Goal: Entertainment & Leisure: Consume media (video, audio)

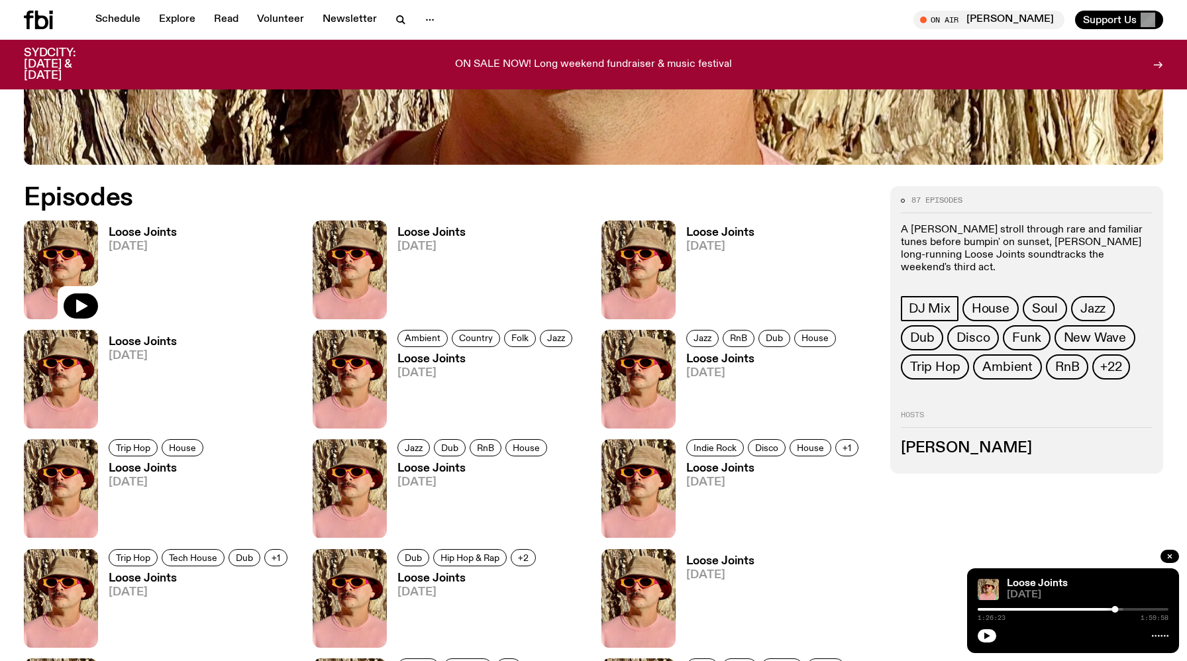
scroll to position [594, 0]
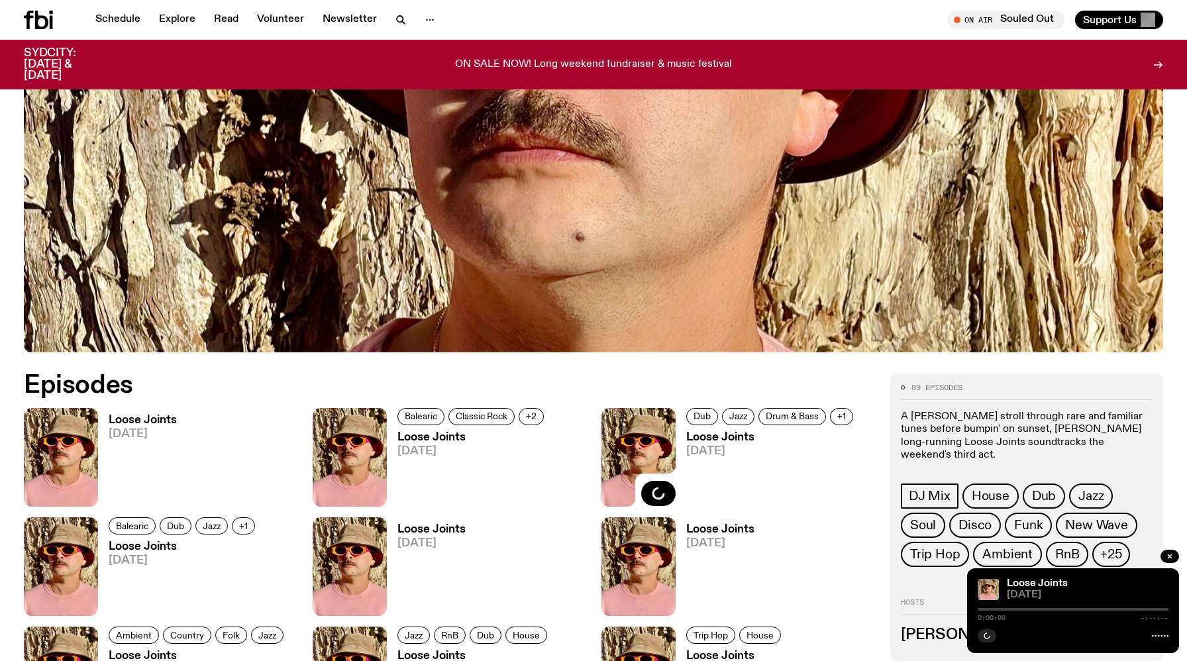
scroll to position [507, 0]
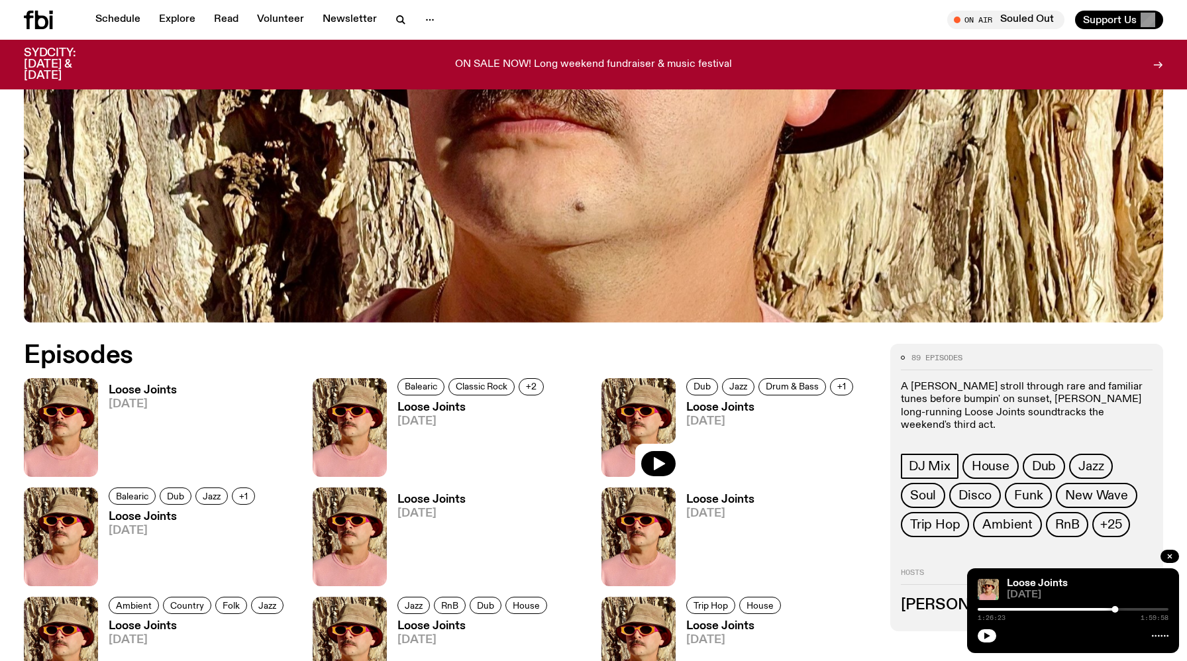
click at [58, 442] on img at bounding box center [61, 427] width 74 height 99
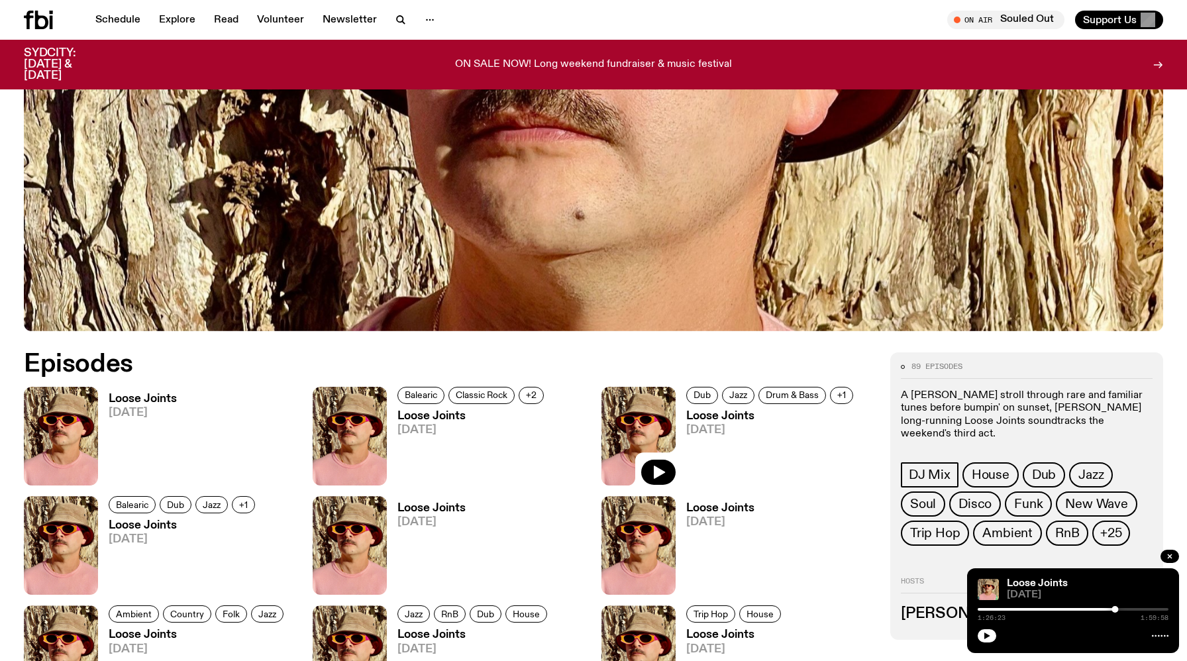
scroll to position [496, 0]
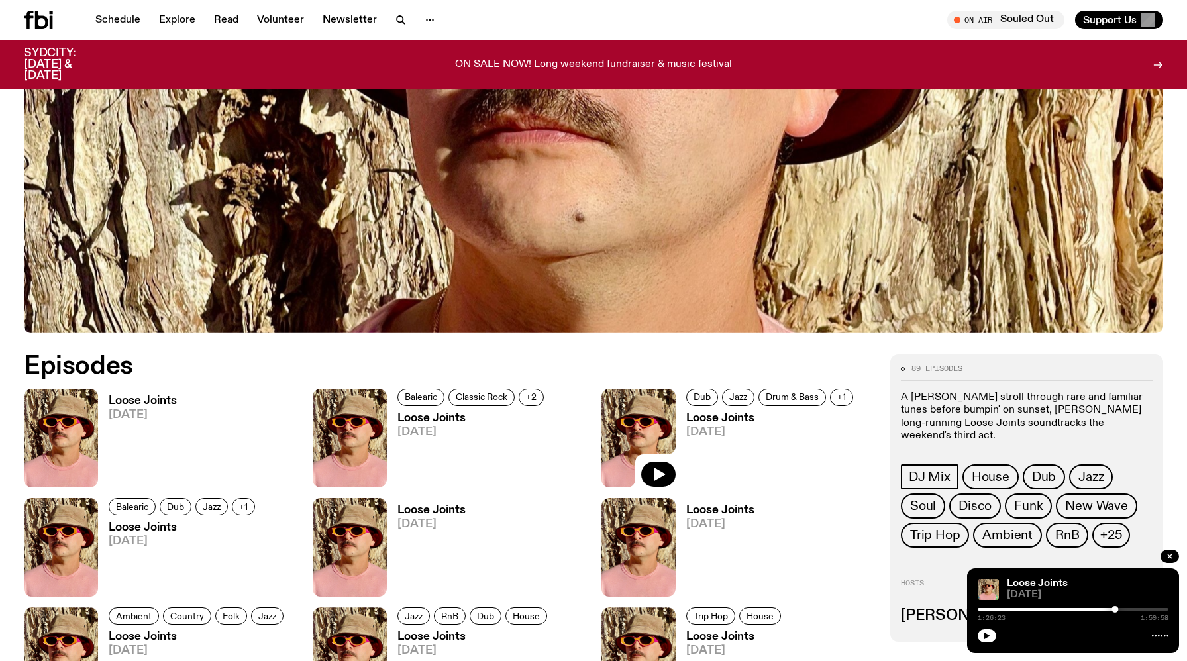
click at [471, 411] on div "Balearic Classic Rock +2 Loose Joints [DATE]" at bounding box center [467, 438] width 161 height 99
click at [356, 444] on img at bounding box center [350, 438] width 74 height 99
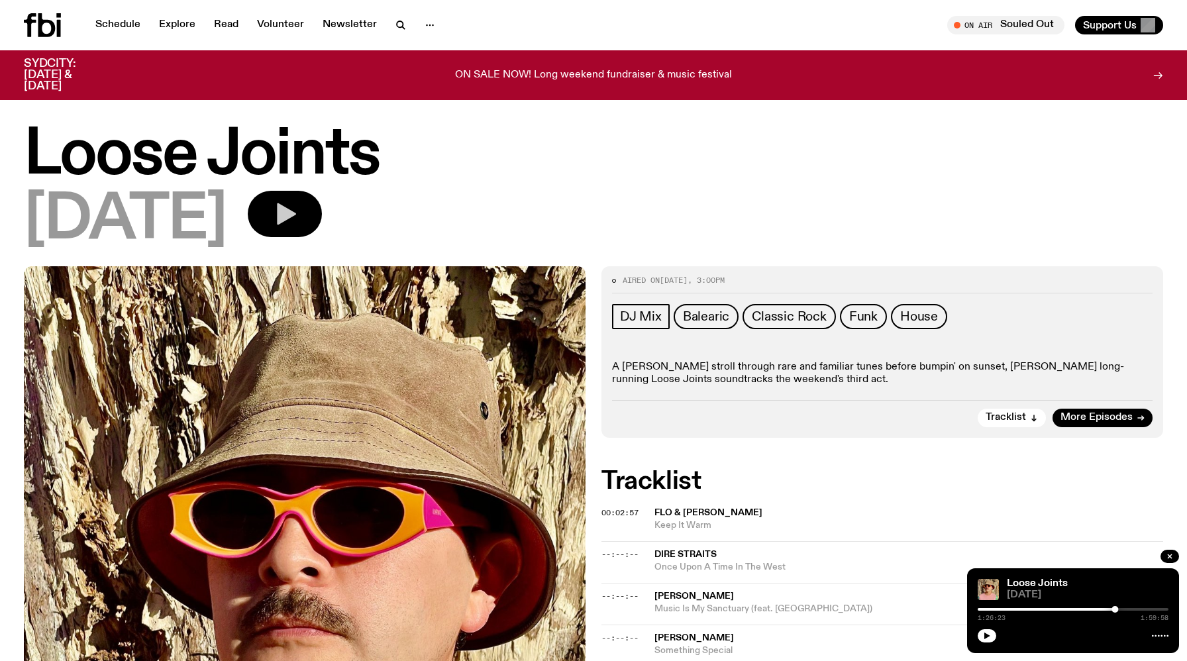
click at [322, 200] on button "button" at bounding box center [285, 214] width 74 height 46
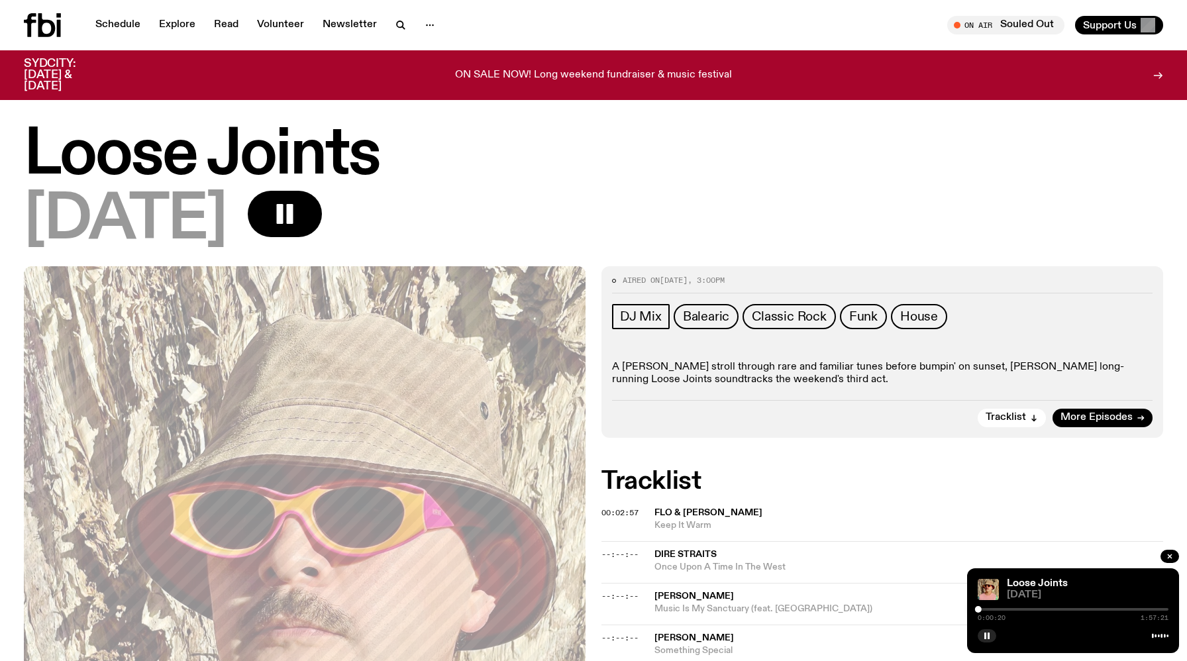
click at [985, 609] on div at bounding box center [1072, 609] width 191 height 3
